Goal: Information Seeking & Learning: Learn about a topic

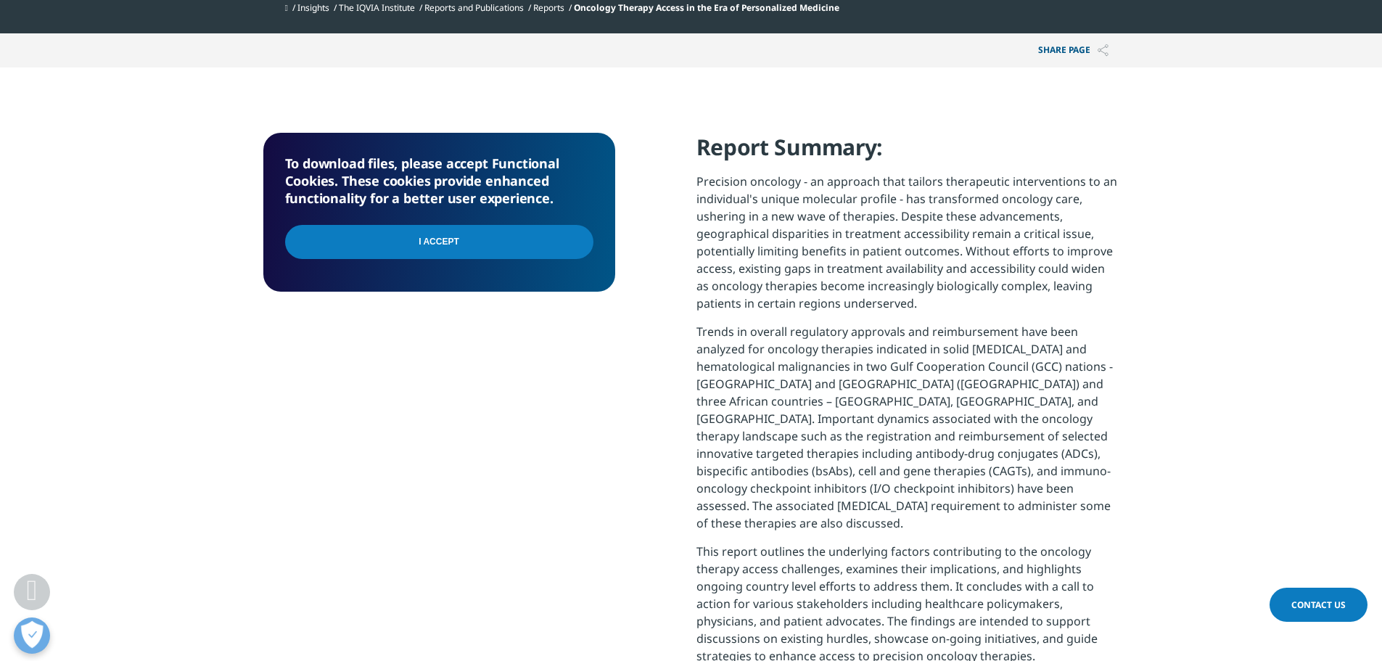
scroll to position [1424, 856]
click at [436, 246] on input "I Accept" at bounding box center [439, 242] width 308 height 34
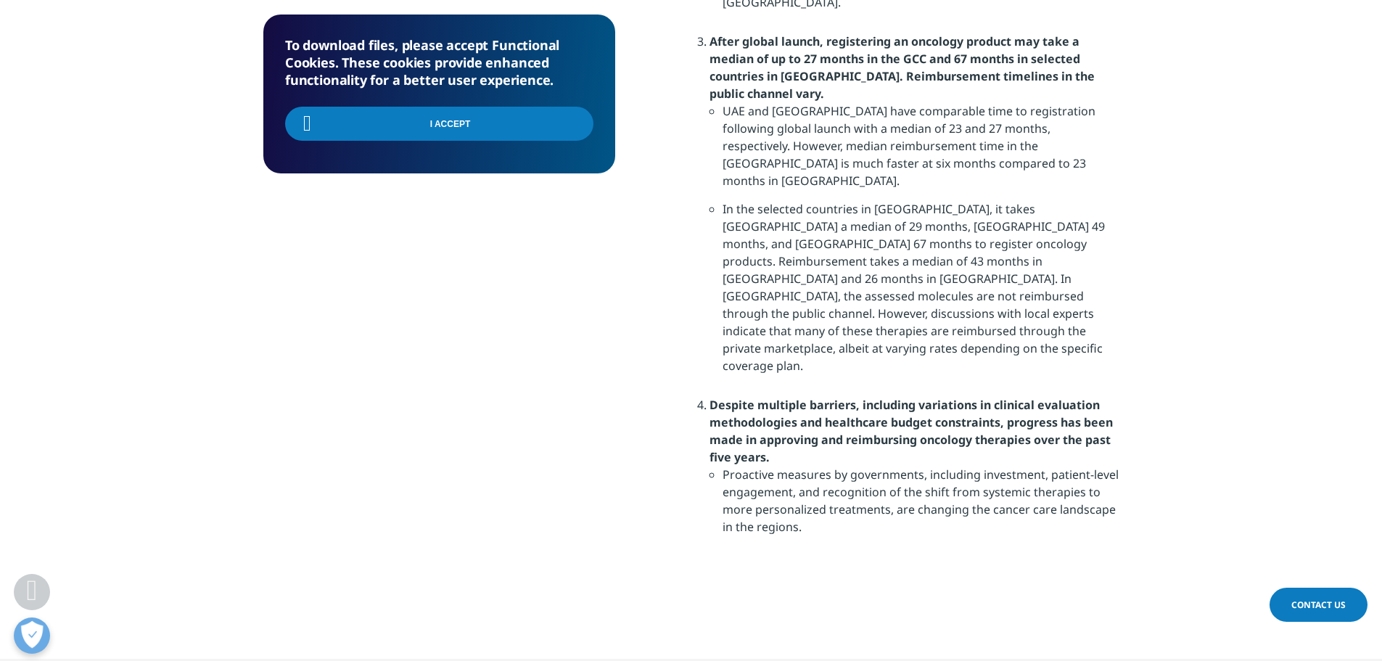
scroll to position [1813, 0]
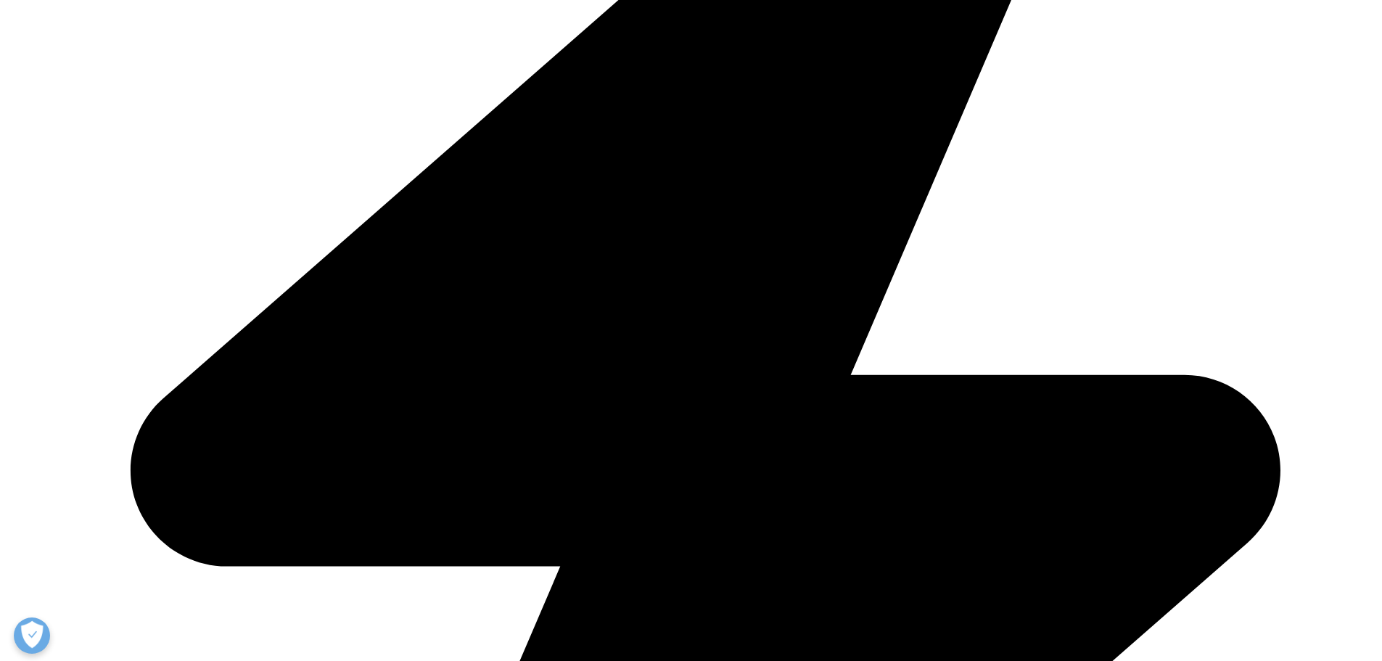
scroll to position [665, 0]
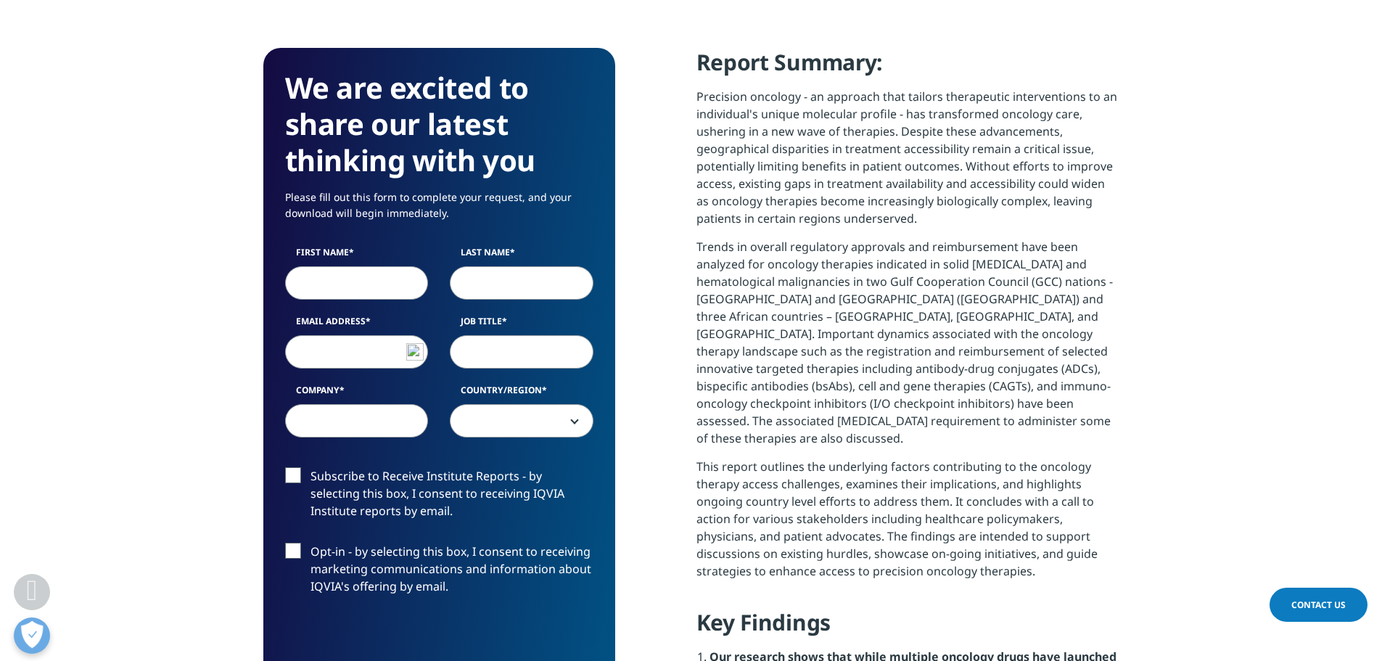
drag, startPoint x: 756, startPoint y: 183, endPoint x: 1058, endPoint y: 226, distance: 304.9
click at [1058, 226] on p "Precision oncology - an approach that tailors therapeutic interventions to an i…" at bounding box center [907, 163] width 423 height 150
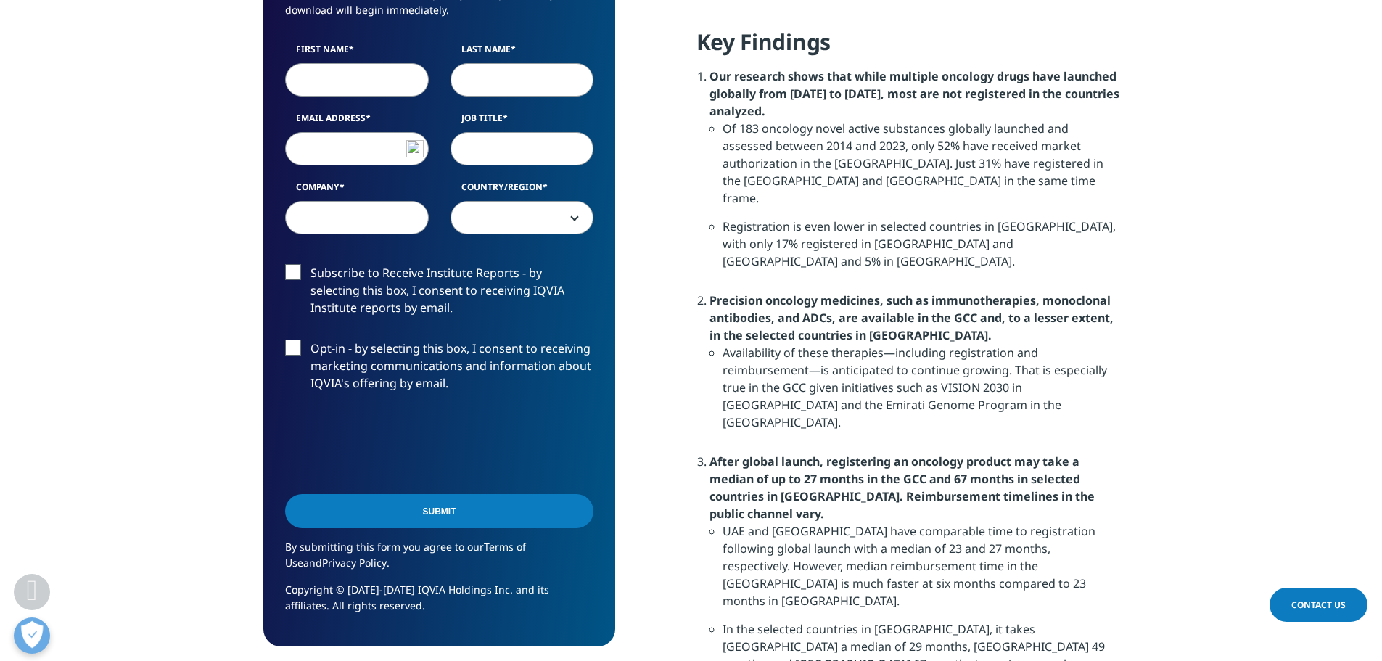
scroll to position [1318, 0]
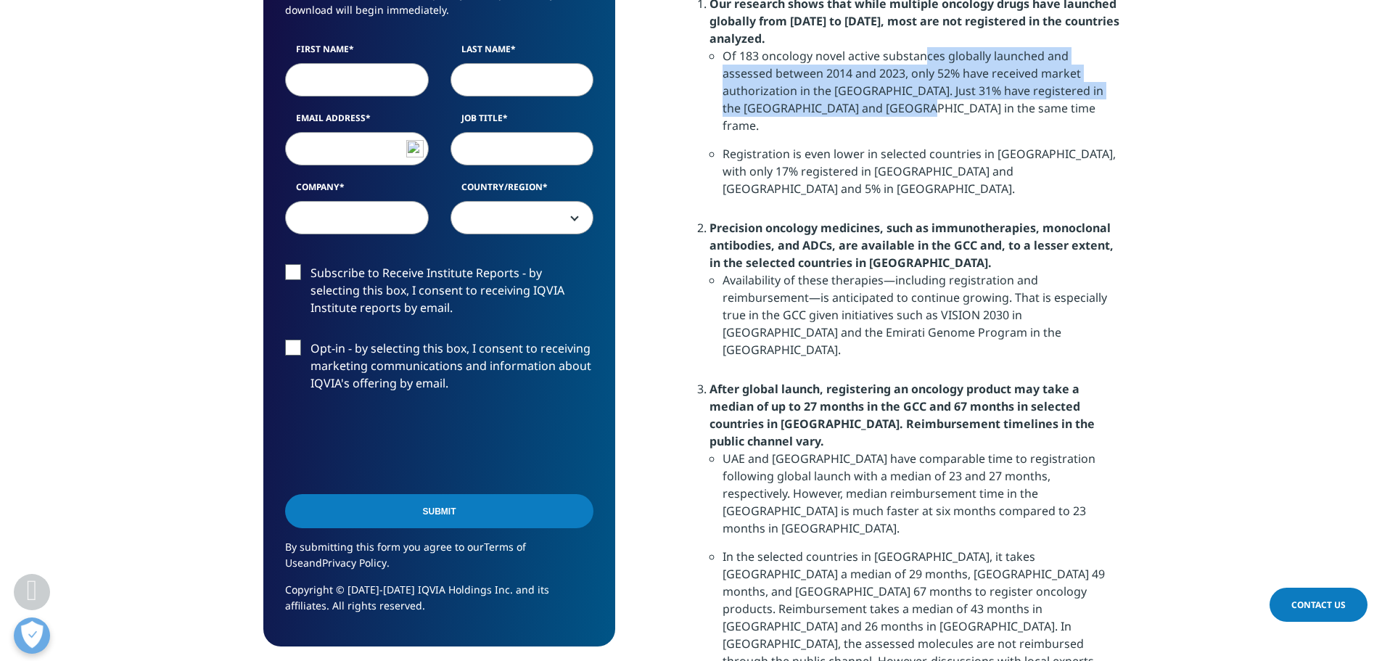
drag, startPoint x: 925, startPoint y: 40, endPoint x: 1173, endPoint y: 87, distance: 252.5
click at [1173, 87] on section "We are excited to share our latest thinking with you Please fill out this form …" at bounding box center [691, 168] width 1382 height 1676
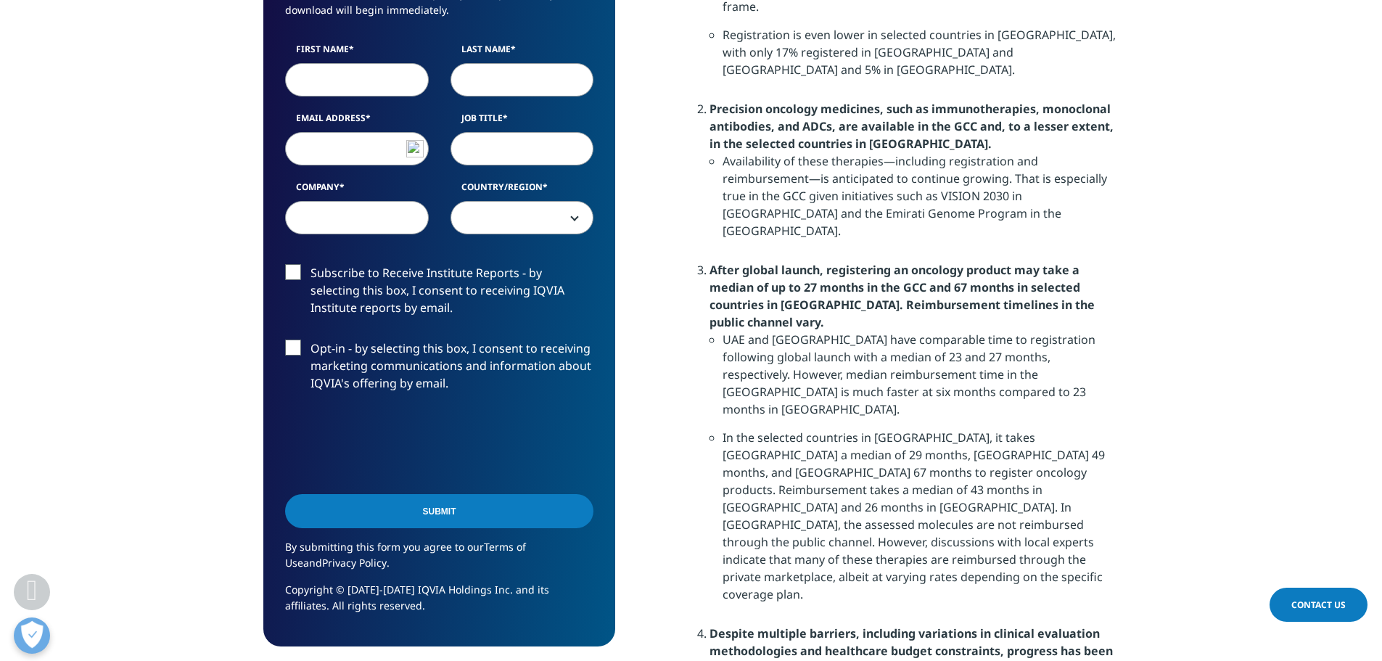
scroll to position [1463, 0]
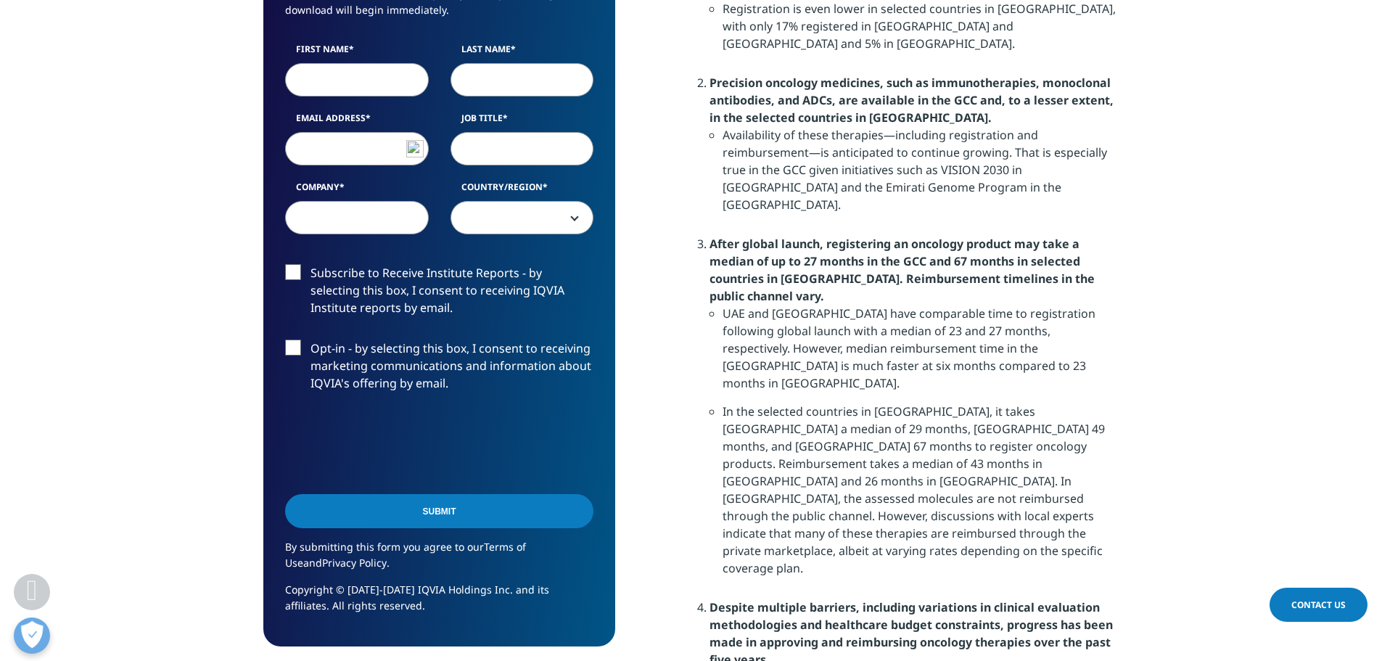
click at [833, 75] on strong "Precision oncology medicines, such as immunotherapies, monoclonal antibodies, a…" at bounding box center [911, 100] width 404 height 51
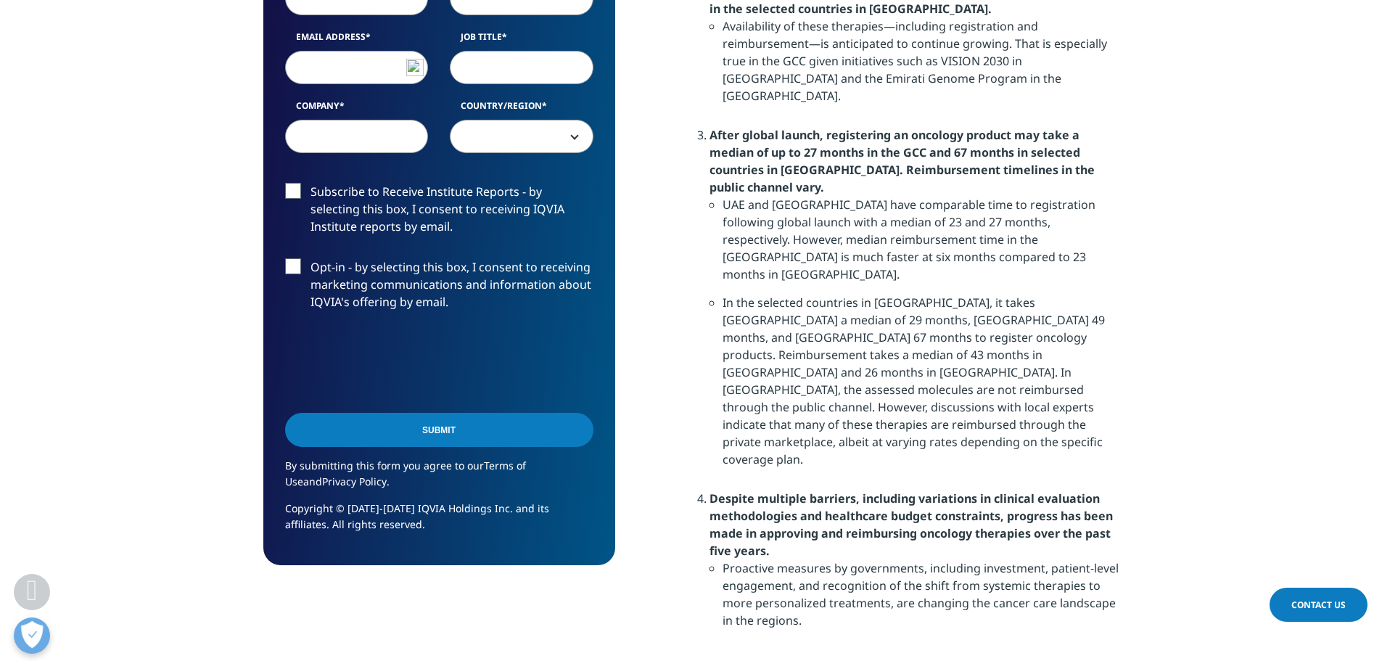
scroll to position [1608, 0]
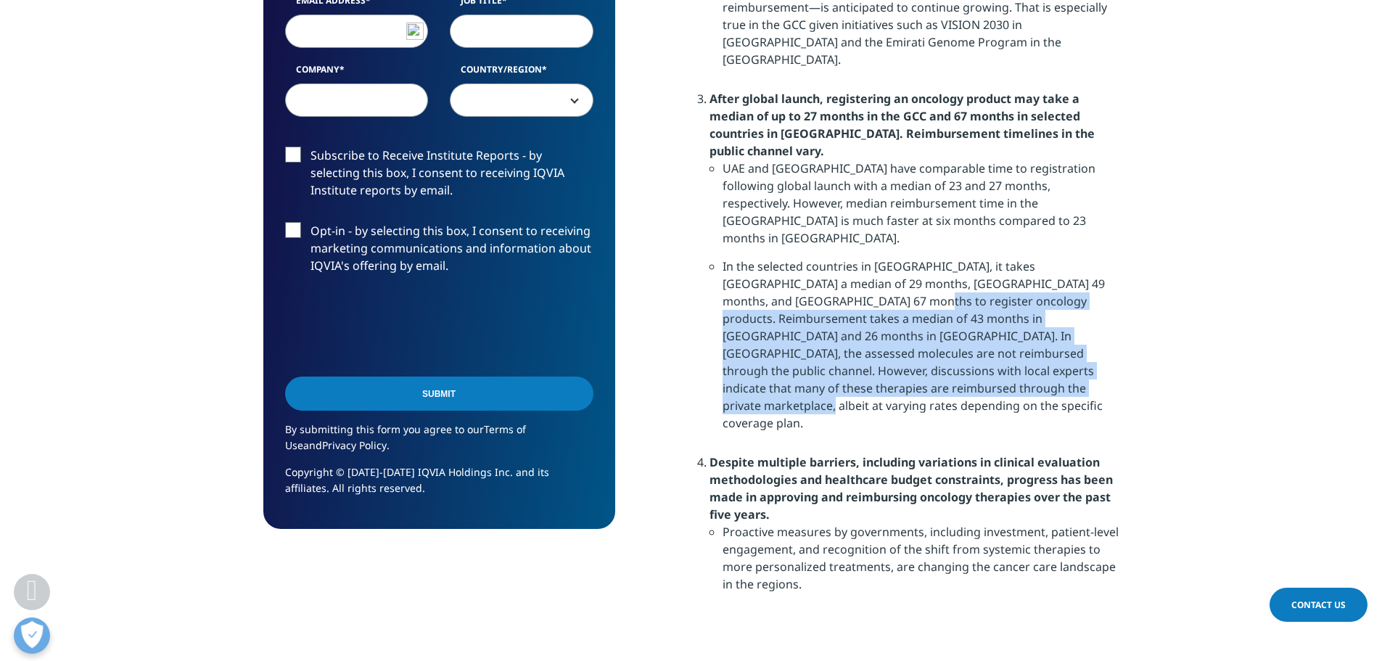
drag, startPoint x: 796, startPoint y: 213, endPoint x: 994, endPoint y: 300, distance: 216.3
click at [994, 300] on li "In the selected countries in [GEOGRAPHIC_DATA], it takes [GEOGRAPHIC_DATA] a me…" at bounding box center [920, 350] width 397 height 185
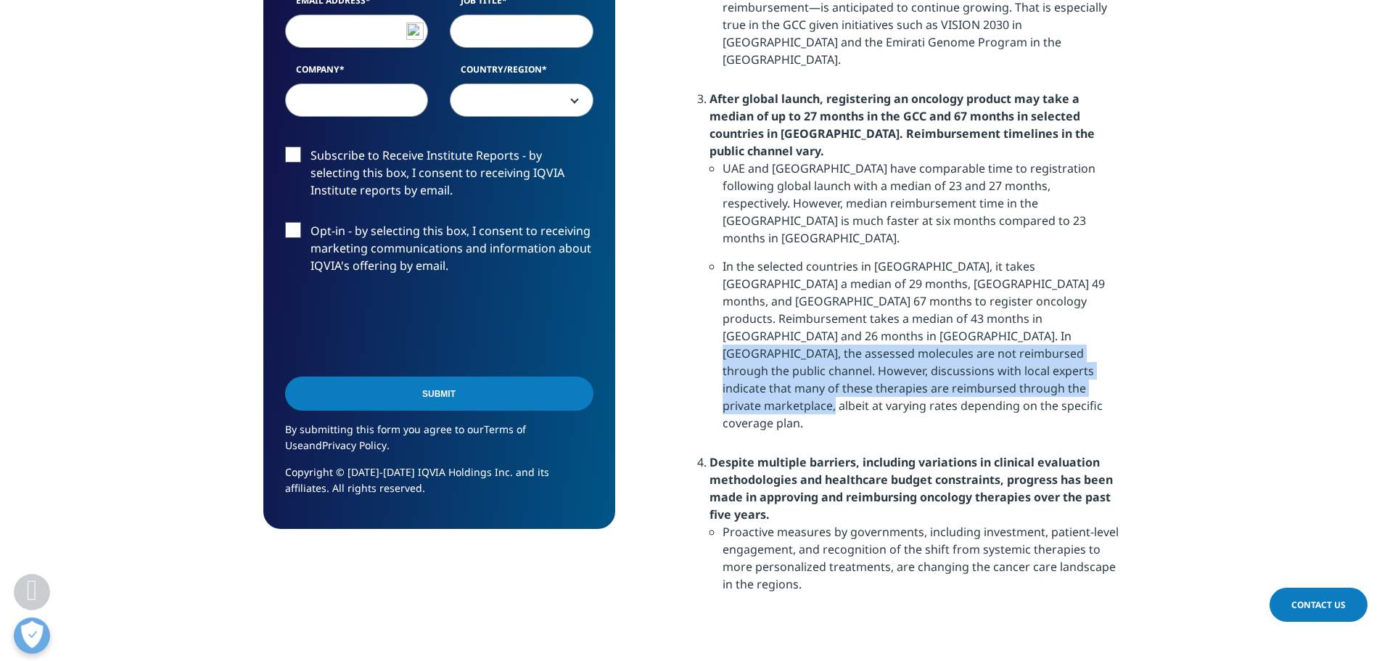
drag, startPoint x: 813, startPoint y: 249, endPoint x: 893, endPoint y: 300, distance: 95.0
click at [893, 300] on li "In the selected countries in [GEOGRAPHIC_DATA], it takes [GEOGRAPHIC_DATA] a me…" at bounding box center [920, 350] width 397 height 185
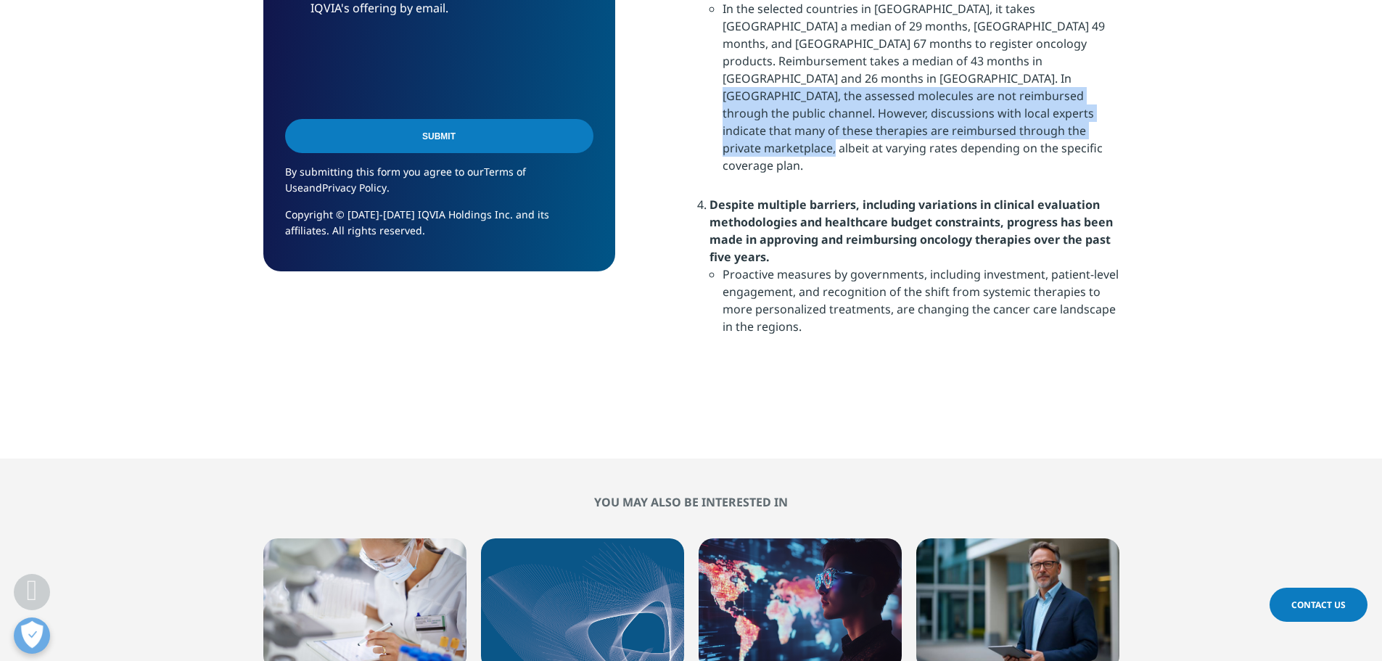
scroll to position [1898, 0]
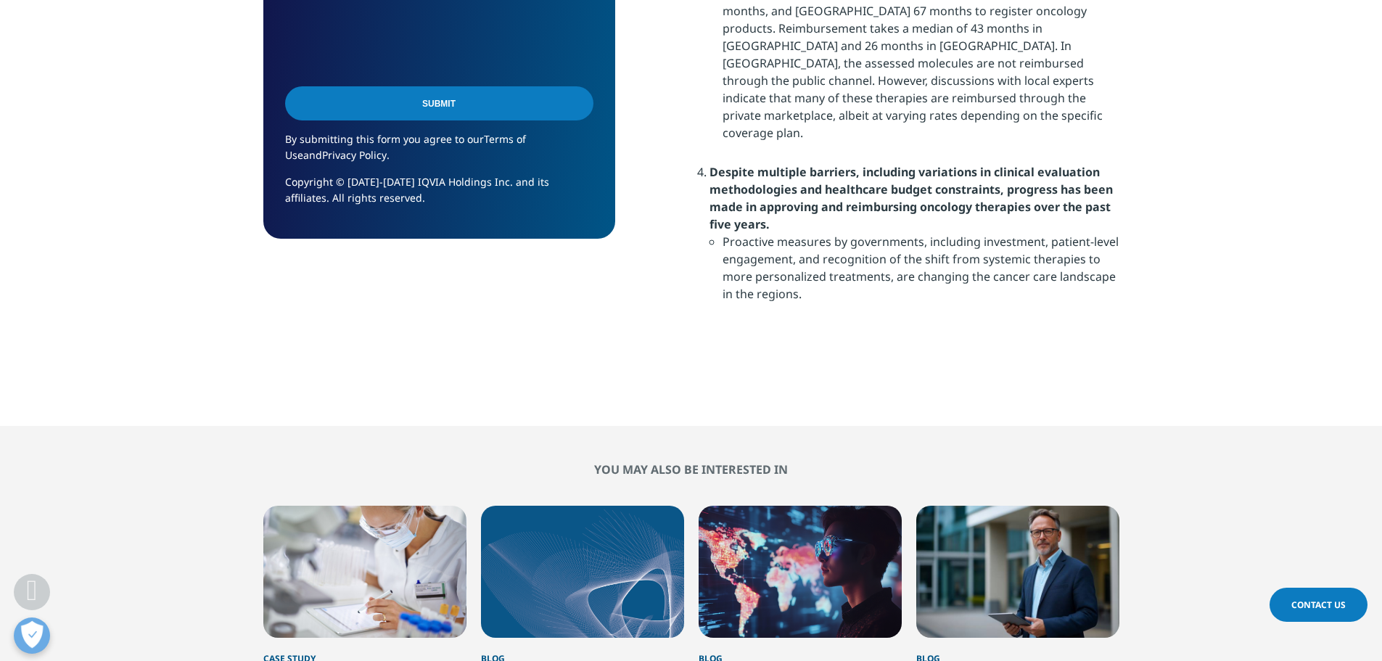
click at [973, 164] on strong "Despite multiple barriers, including variations in clinical evaluation methodol…" at bounding box center [910, 198] width 403 height 68
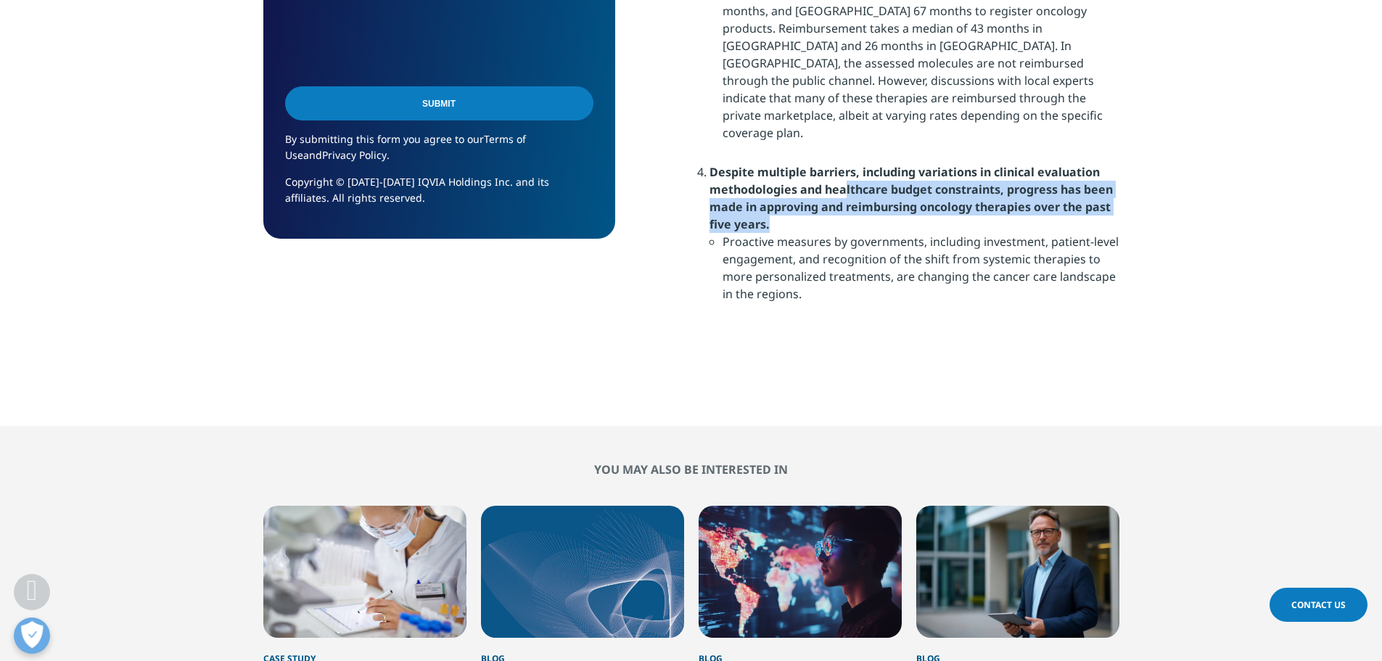
drag, startPoint x: 845, startPoint y: 70, endPoint x: 855, endPoint y: 102, distance: 34.2
click at [855, 163] on li "Despite multiple barriers, including variations in clinical evaluation methodol…" at bounding box center [914, 243] width 410 height 161
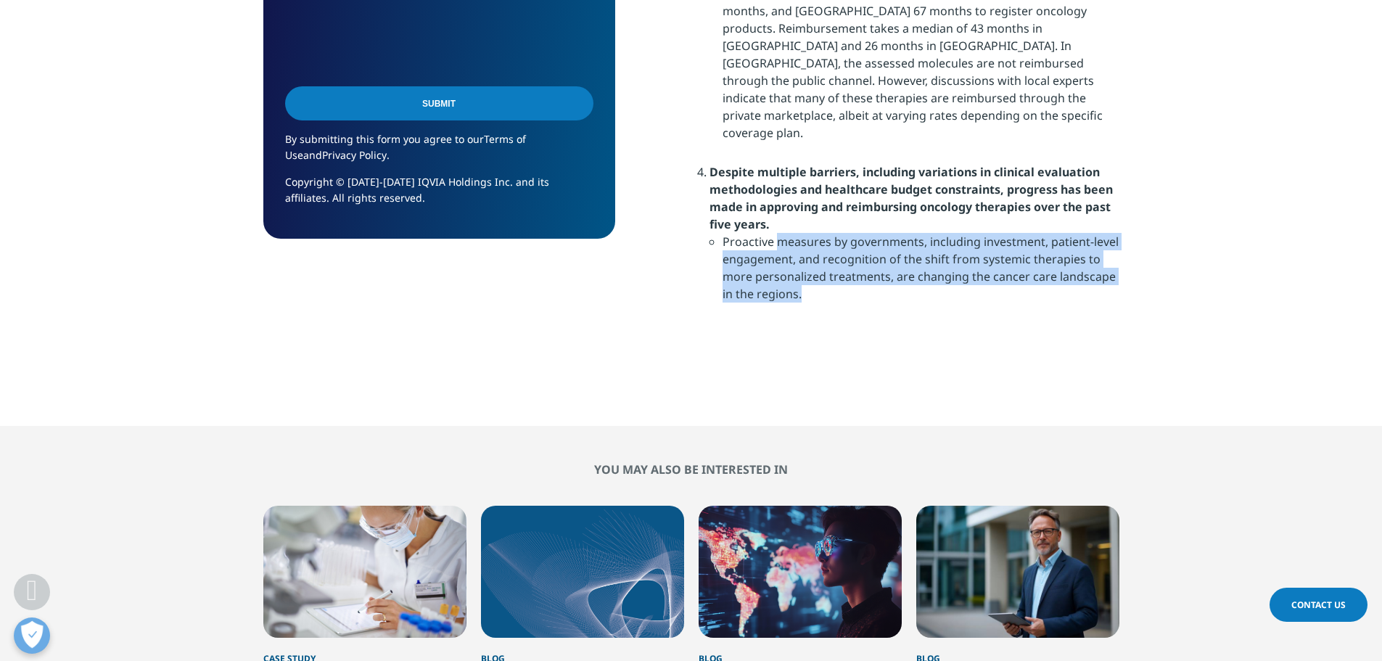
drag, startPoint x: 775, startPoint y: 120, endPoint x: 908, endPoint y: 181, distance: 146.1
click at [908, 233] on li "Proactive measures by governments, including investment, patient-level engageme…" at bounding box center [920, 273] width 397 height 81
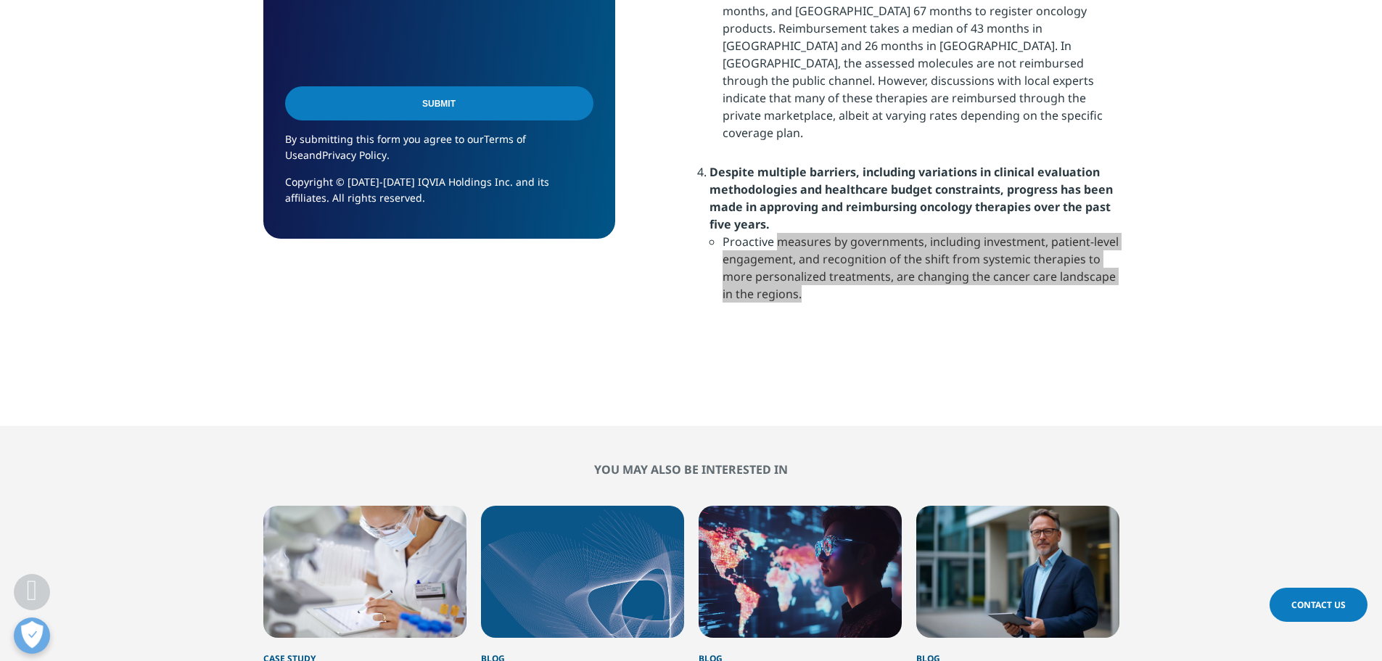
scroll to position [1424, 856]
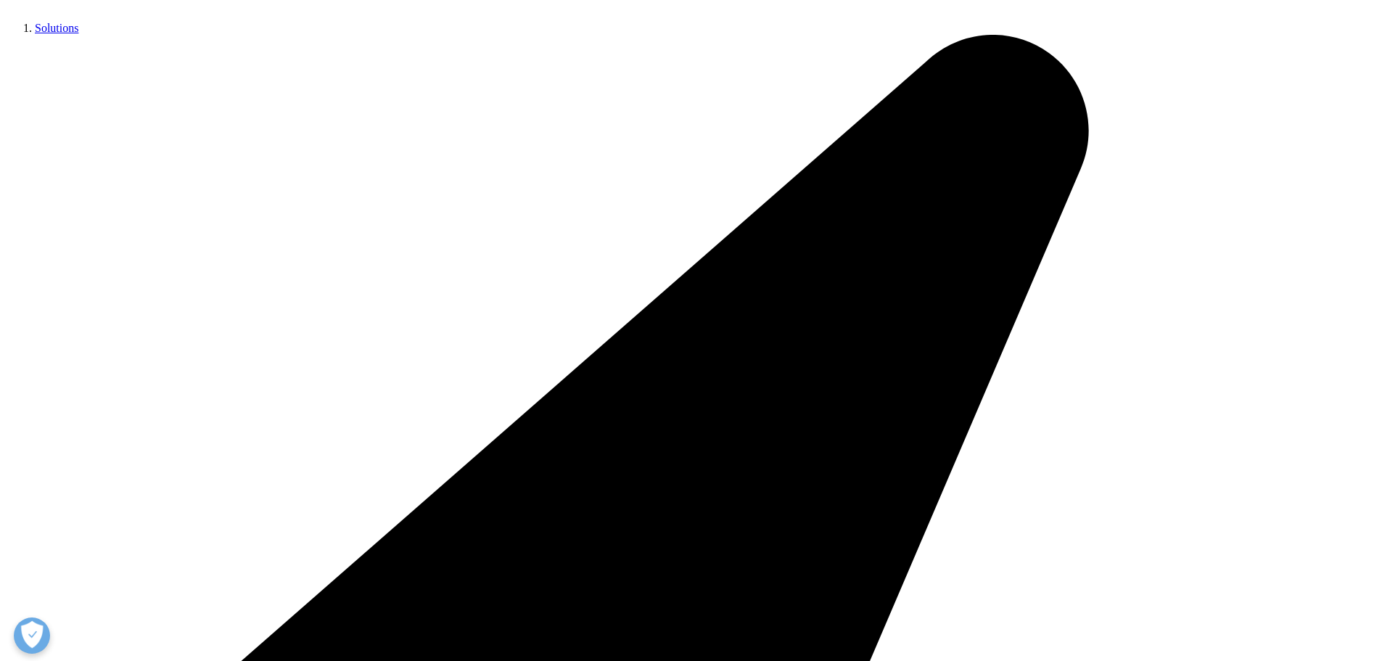
scroll to position [363, 0]
